Goal: Information Seeking & Learning: Learn about a topic

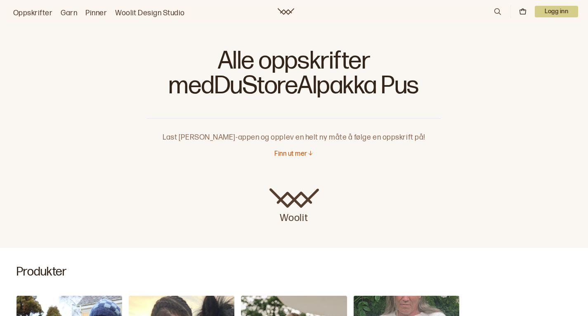
scroll to position [3, 0]
click at [302, 151] on p "Finn ut mer" at bounding box center [291, 153] width 33 height 9
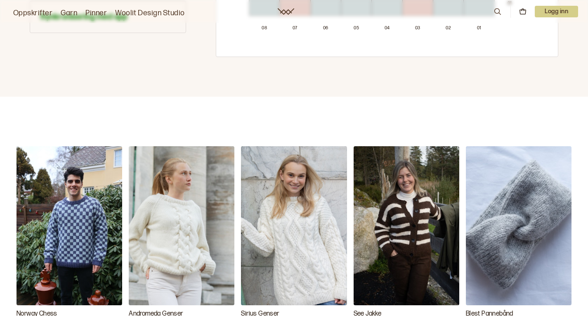
scroll to position [713, 0]
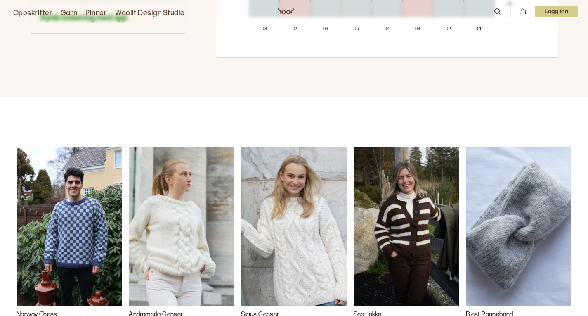
click at [354, 213] on img "See Jakke" at bounding box center [407, 226] width 106 height 159
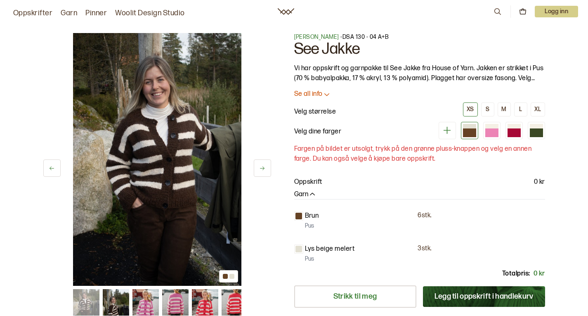
click at [261, 171] on icon at bounding box center [262, 168] width 6 height 6
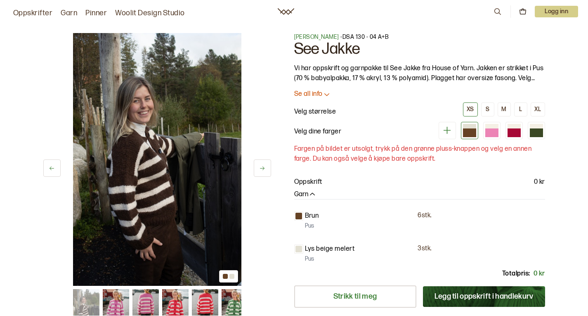
click at [261, 171] on icon at bounding box center [262, 168] width 6 height 6
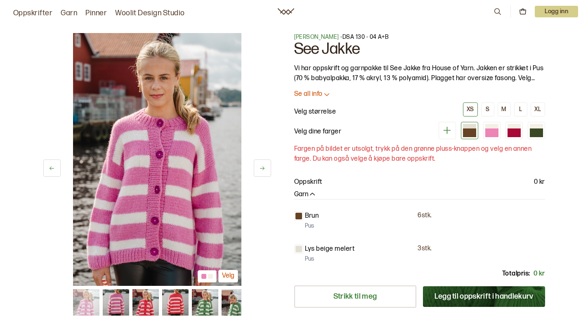
click at [261, 171] on icon at bounding box center [262, 168] width 6 height 6
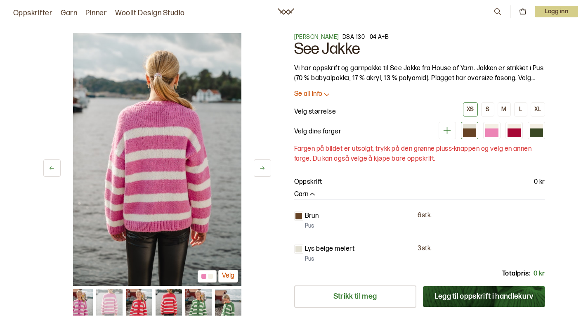
click at [261, 171] on icon at bounding box center [262, 168] width 6 height 6
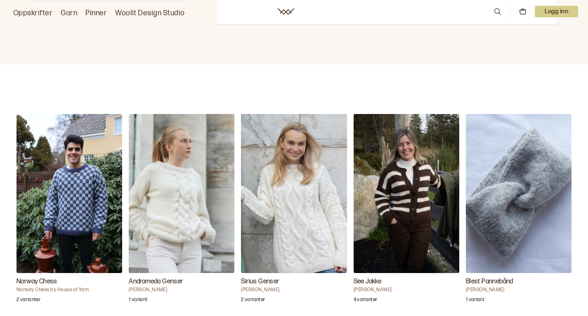
scroll to position [745, 0]
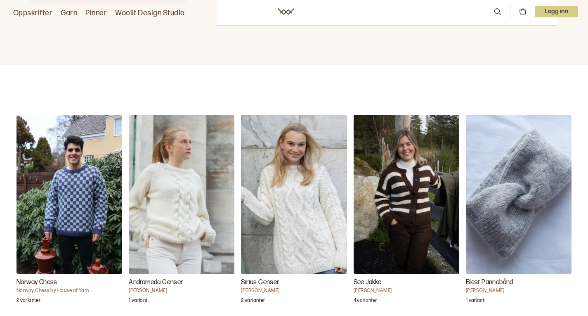
click at [354, 178] on img "See Jakke" at bounding box center [407, 194] width 106 height 159
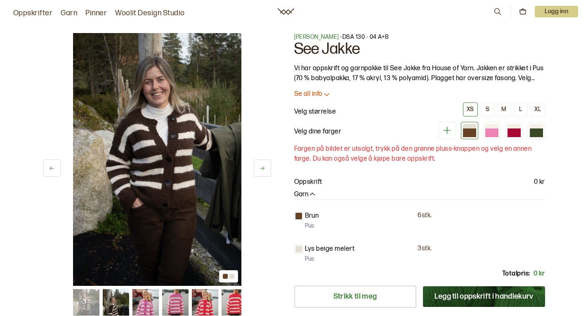
click at [300, 251] on div at bounding box center [299, 249] width 7 height 7
click at [494, 131] on div at bounding box center [492, 132] width 13 height 9
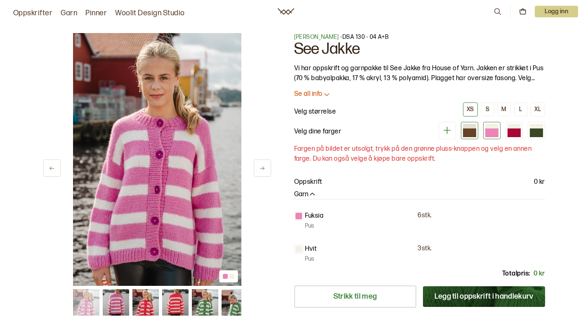
click at [470, 132] on div at bounding box center [469, 132] width 13 height 9
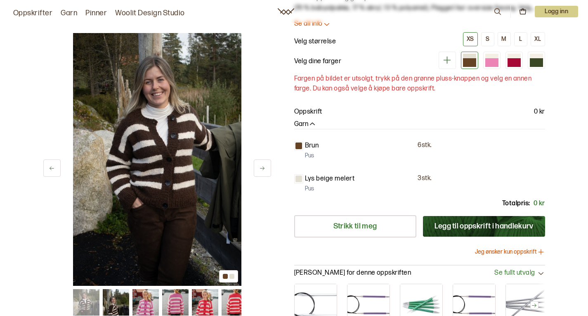
scroll to position [68, 0]
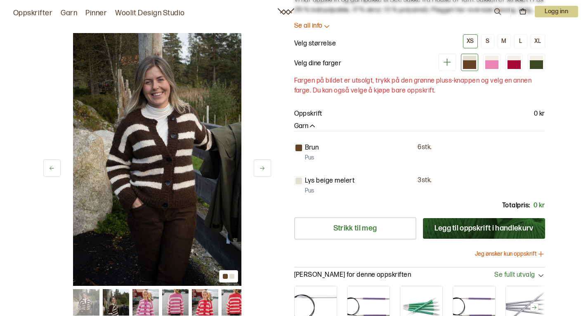
click at [271, 165] on div "1 av 8 1 av 8 [PERSON_NAME] - DSA 130 - 04 A+B See Jakke Vi har oppskrift og ga…" at bounding box center [294, 161] width 529 height 427
click at [262, 167] on icon at bounding box center [262, 168] width 6 height 6
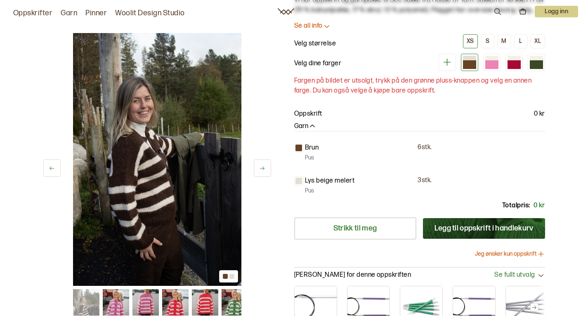
click at [262, 167] on icon at bounding box center [262, 168] width 6 height 6
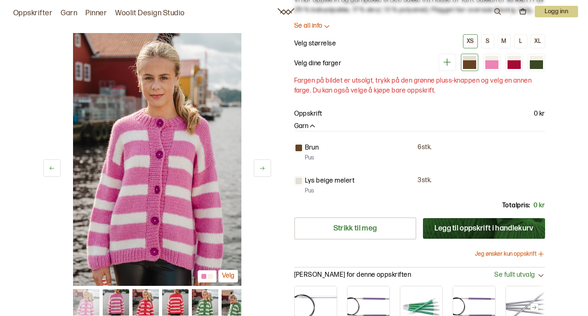
click at [265, 166] on icon at bounding box center [262, 168] width 6 height 6
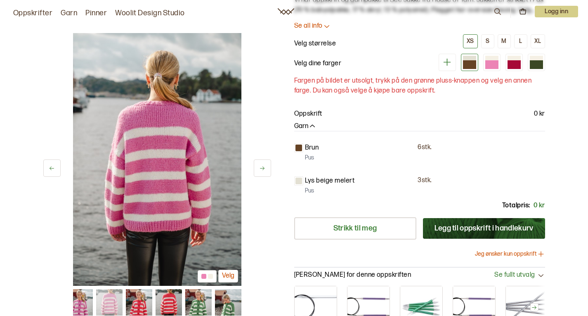
click at [265, 166] on icon at bounding box center [262, 168] width 6 height 6
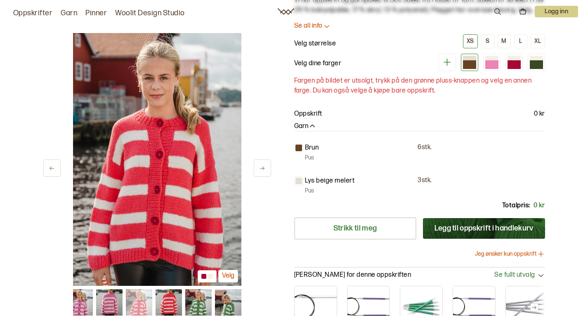
click at [265, 166] on icon at bounding box center [262, 168] width 6 height 6
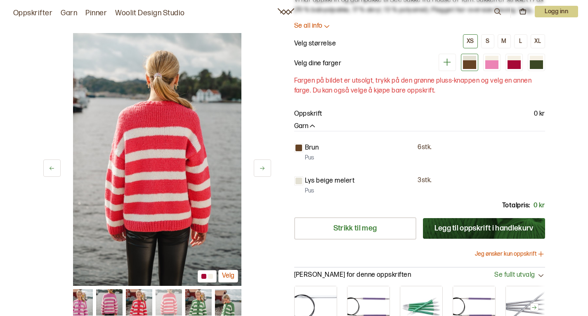
click at [265, 166] on icon at bounding box center [262, 168] width 6 height 6
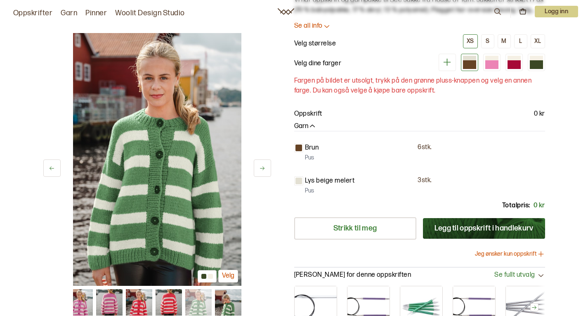
click at [265, 166] on icon at bounding box center [262, 168] width 6 height 6
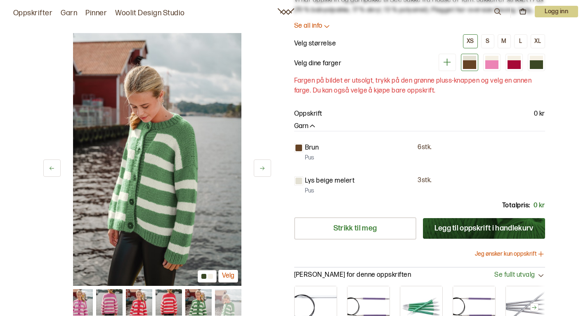
click at [55, 170] on icon at bounding box center [52, 168] width 6 height 6
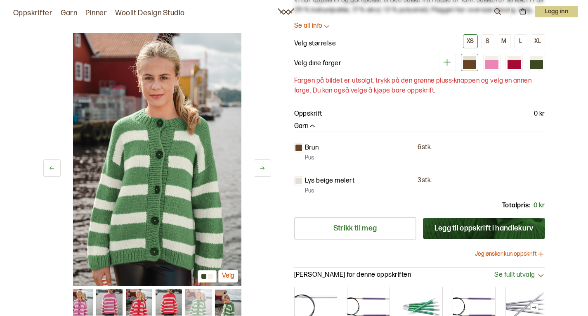
click at [55, 170] on icon at bounding box center [52, 168] width 6 height 6
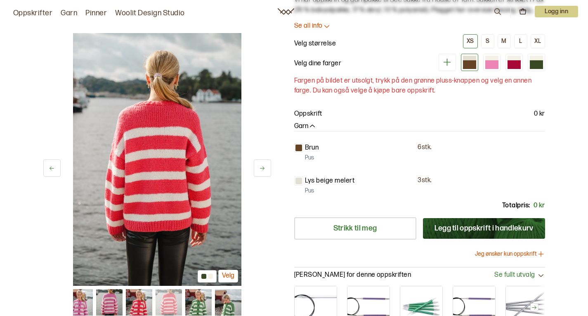
click at [55, 170] on icon at bounding box center [52, 168] width 6 height 6
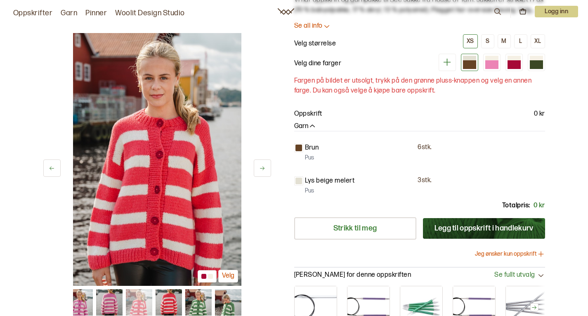
click at [263, 168] on icon at bounding box center [262, 168] width 6 height 6
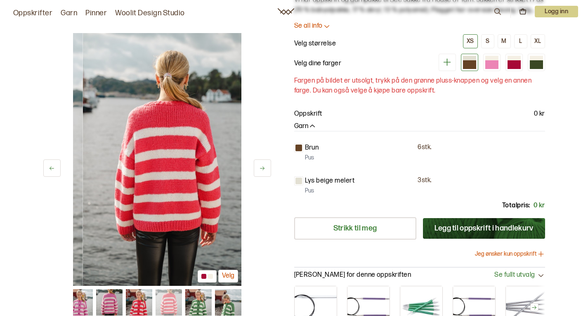
click at [263, 168] on icon at bounding box center [262, 168] width 6 height 6
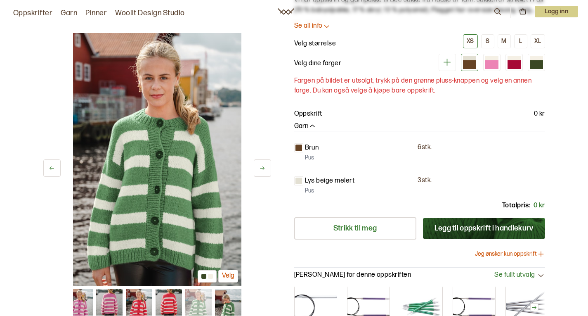
click at [266, 173] on button at bounding box center [262, 167] width 17 height 17
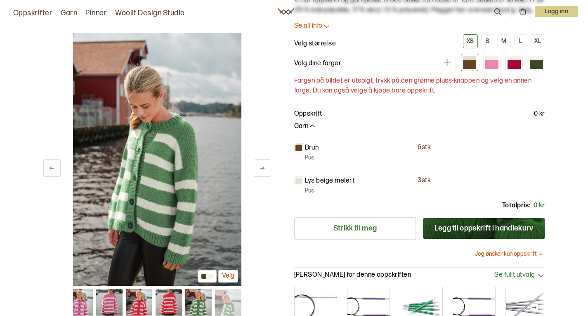
click at [262, 168] on icon at bounding box center [262, 168] width 6 height 6
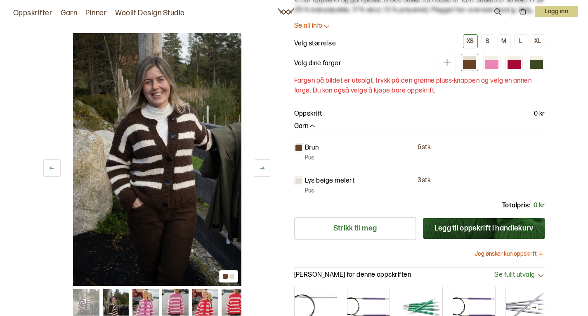
click at [261, 168] on icon at bounding box center [262, 168] width 6 height 6
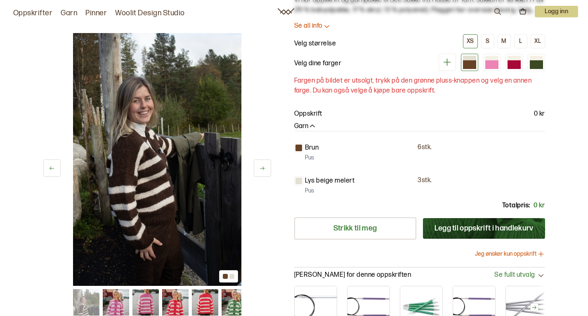
scroll to position [0, 0]
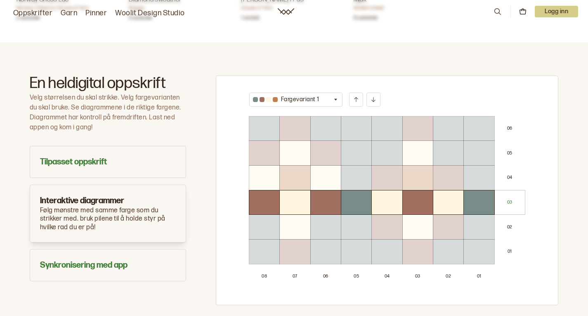
scroll to position [463, 0]
